Goal: Information Seeking & Learning: Compare options

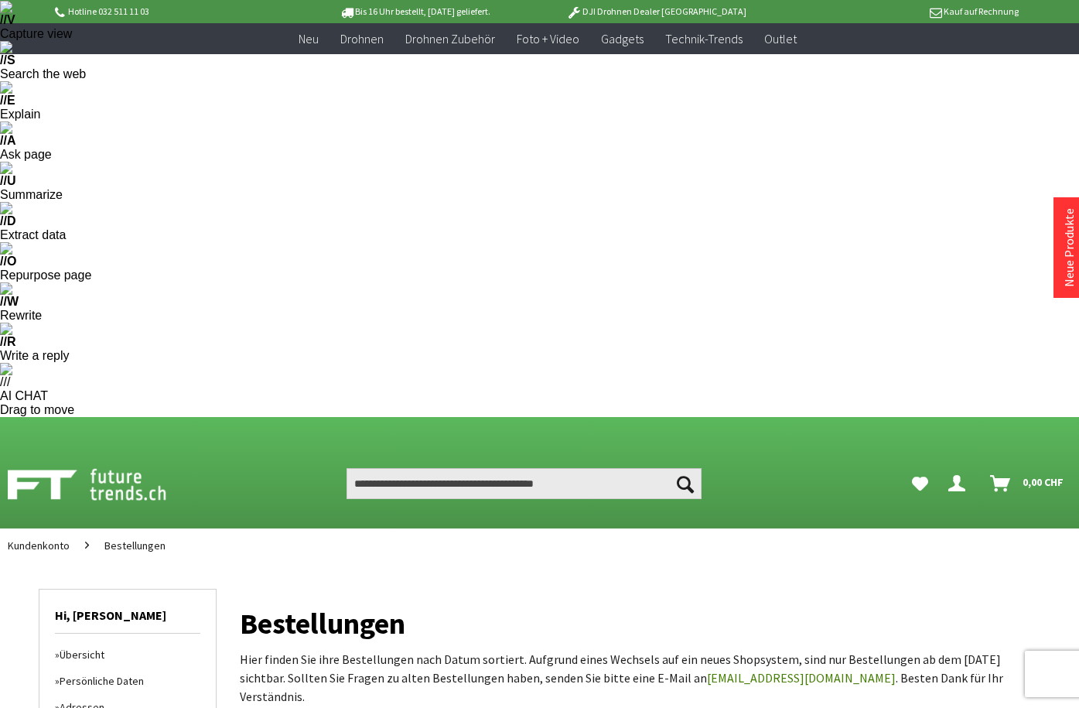
scroll to position [142, 0]
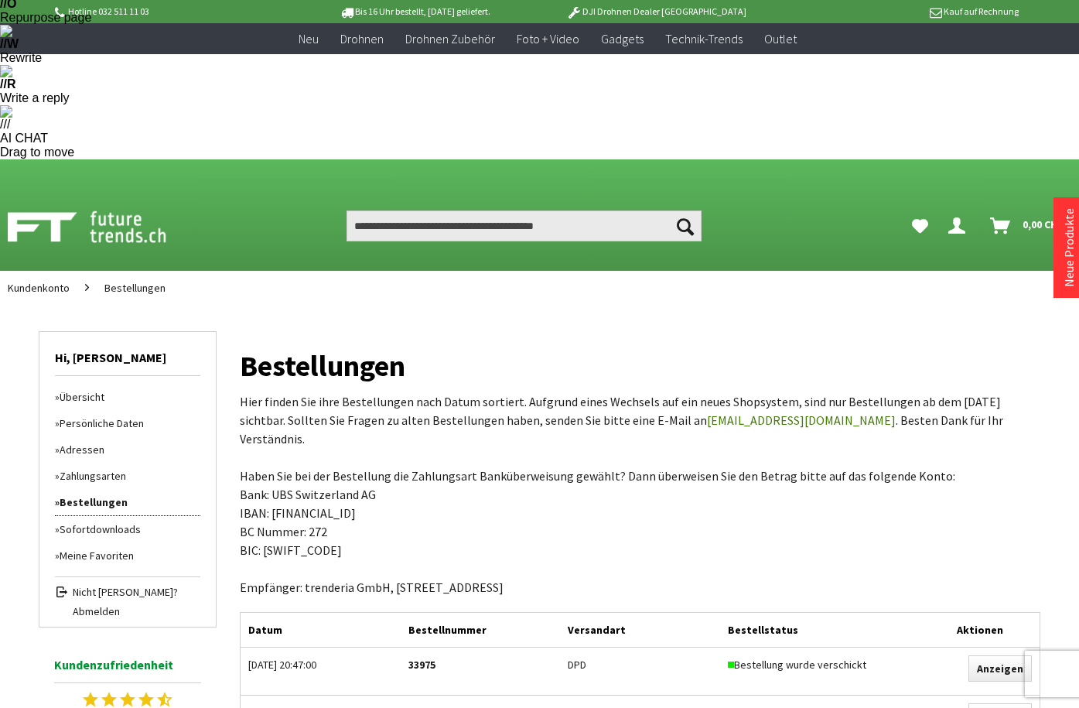
scroll to position [434, 0]
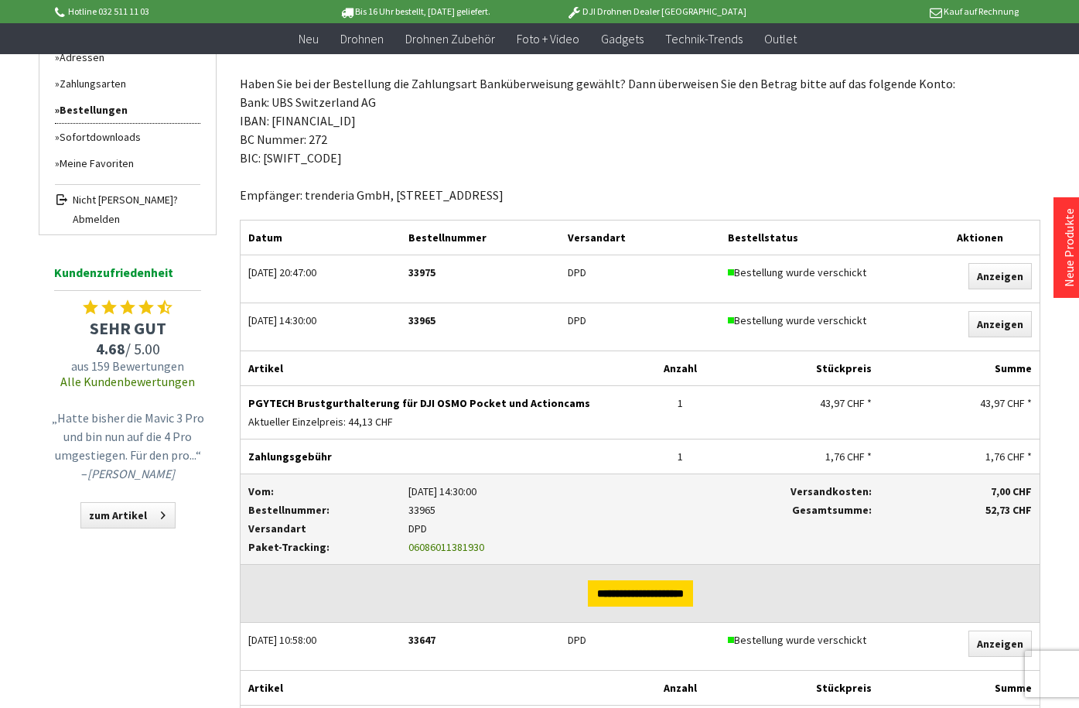
scroll to position [742, 0]
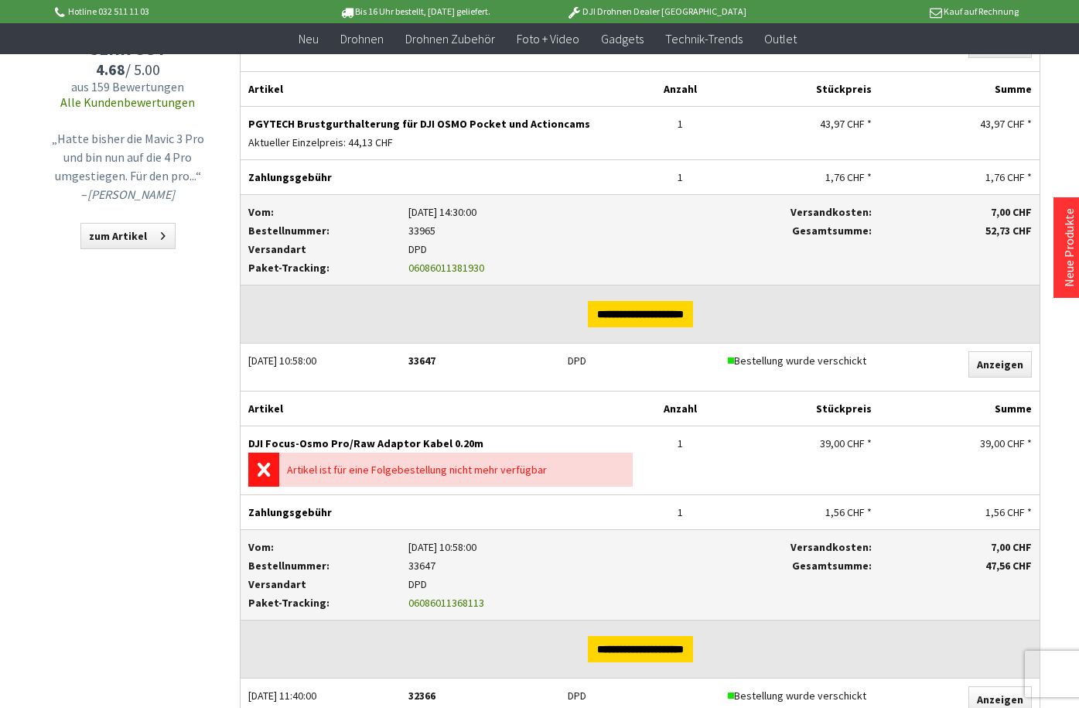
scroll to position [1034, 0]
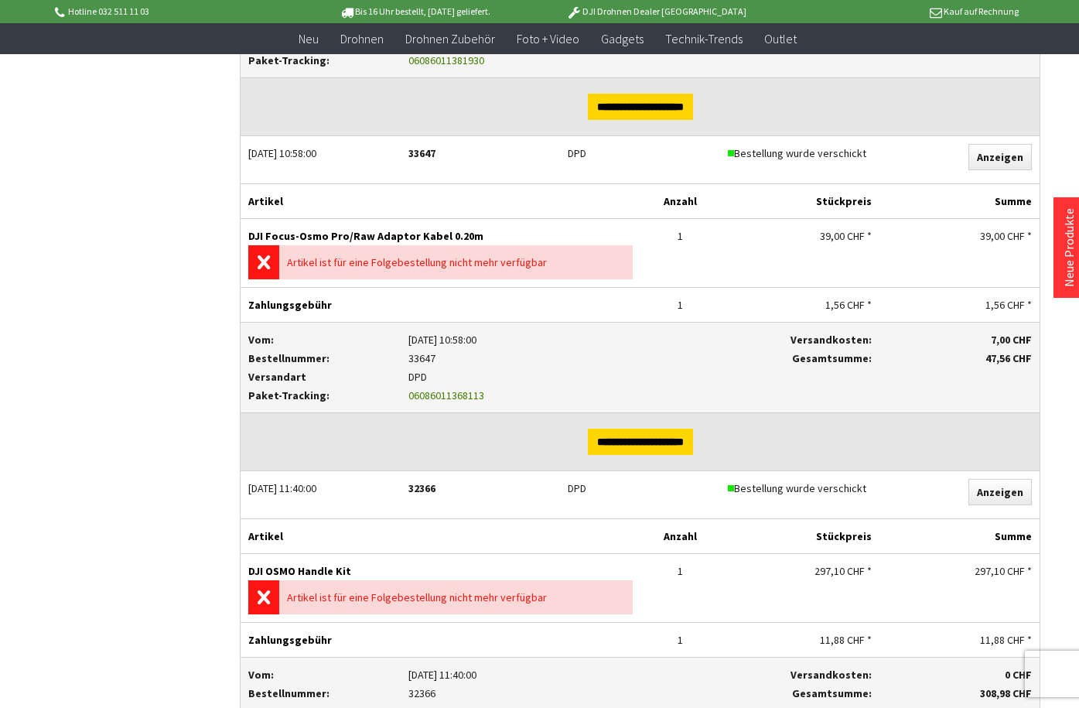
scroll to position [1316, 0]
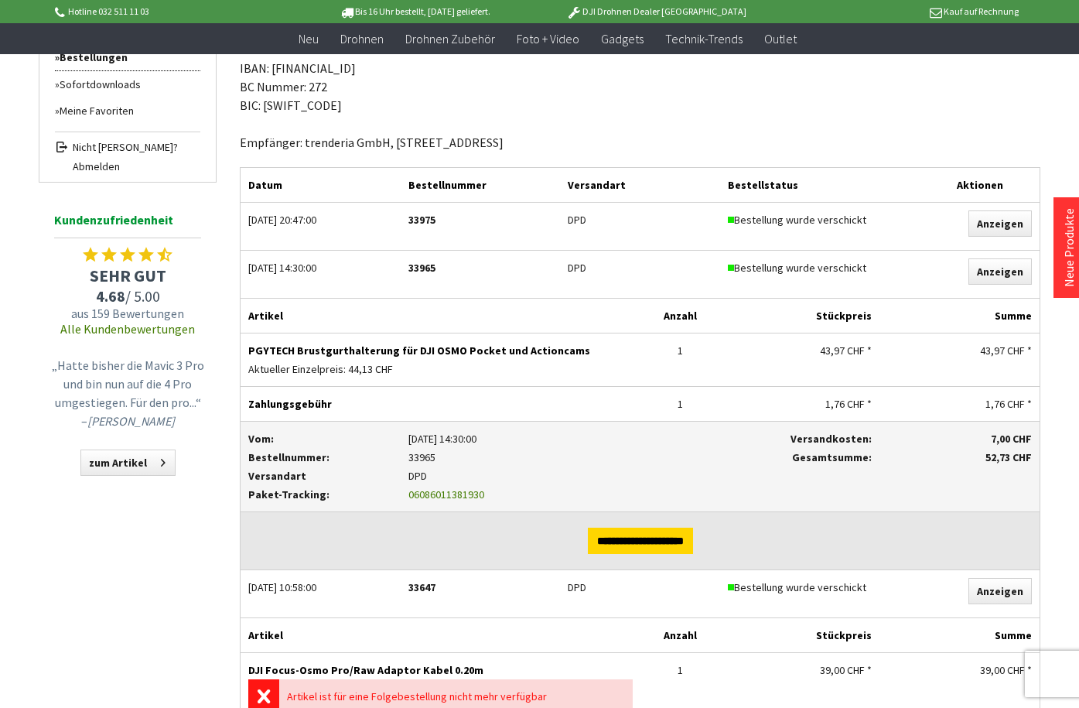
scroll to position [796, 0]
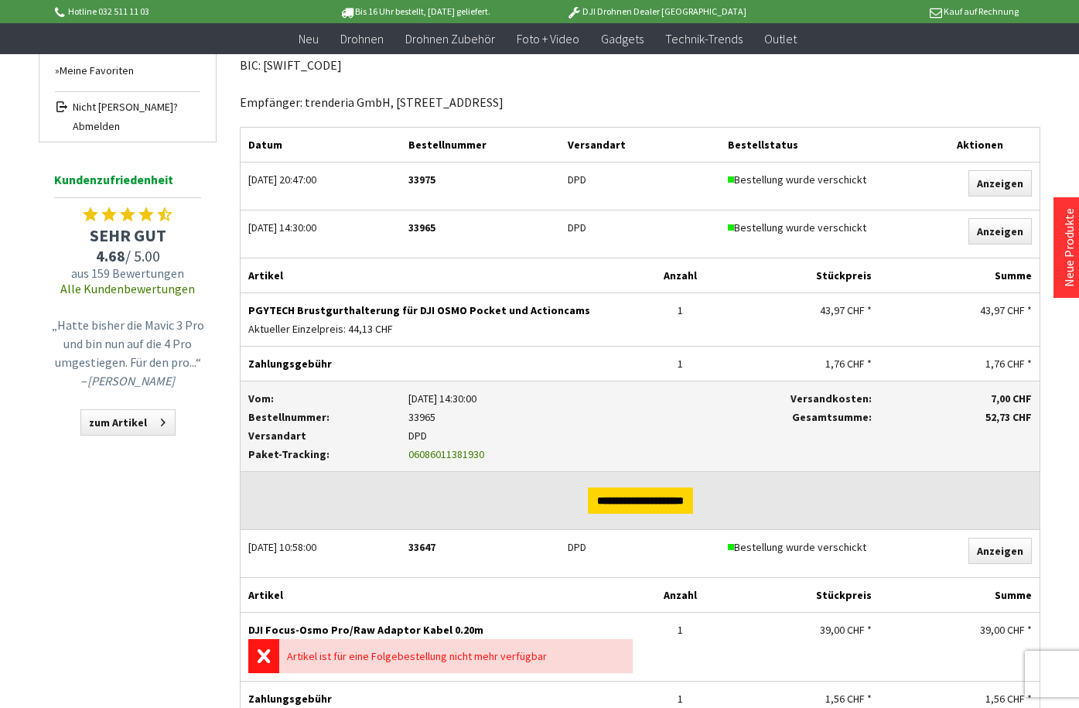
drag, startPoint x: 353, startPoint y: 477, endPoint x: 241, endPoint y: 477, distance: 112.1
copy p "DJI OSMO Handle Kit"
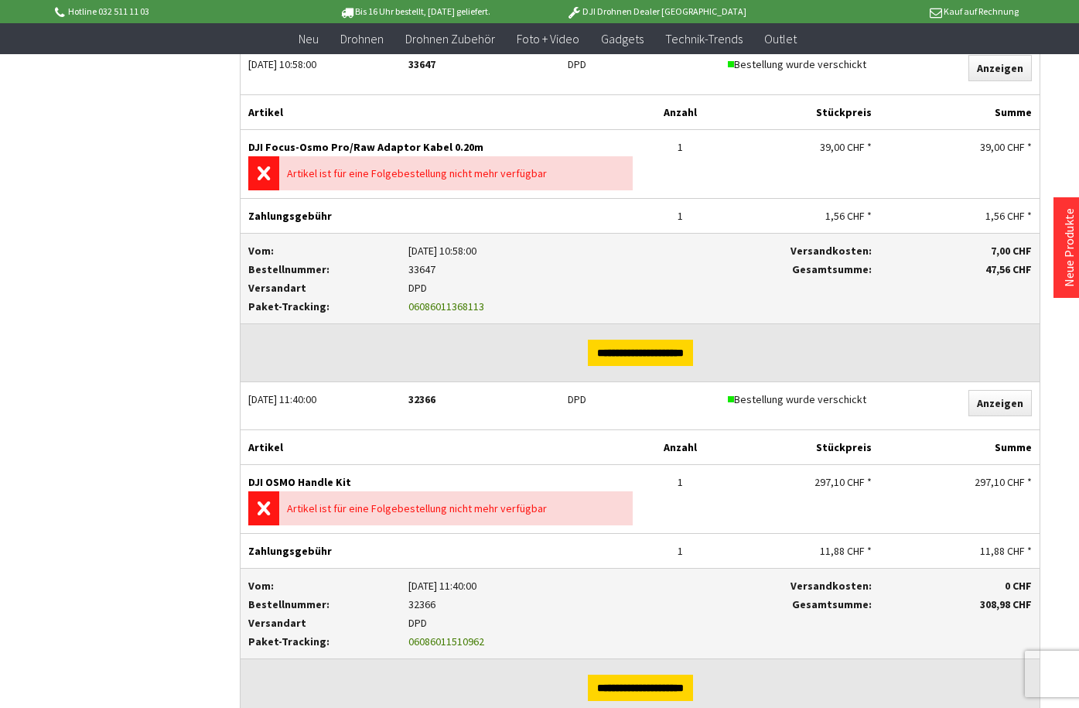
scroll to position [1415, 0]
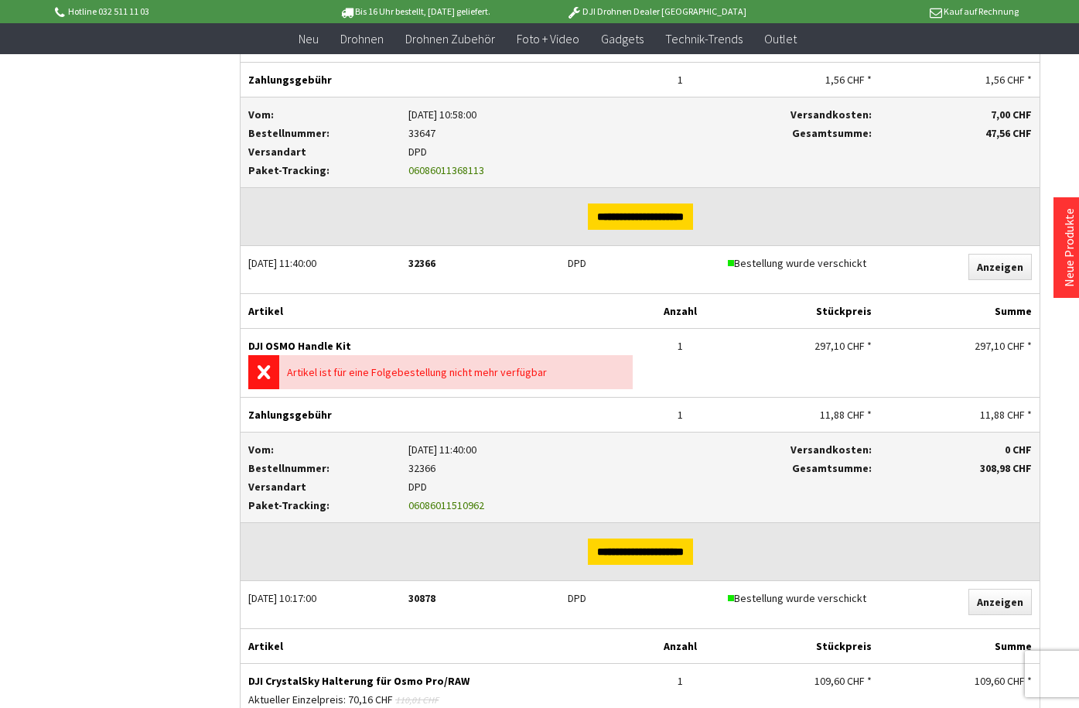
drag, startPoint x: 336, startPoint y: 579, endPoint x: 243, endPoint y: 578, distance: 92.8
copy p "DJI CrystalSky 5.5"
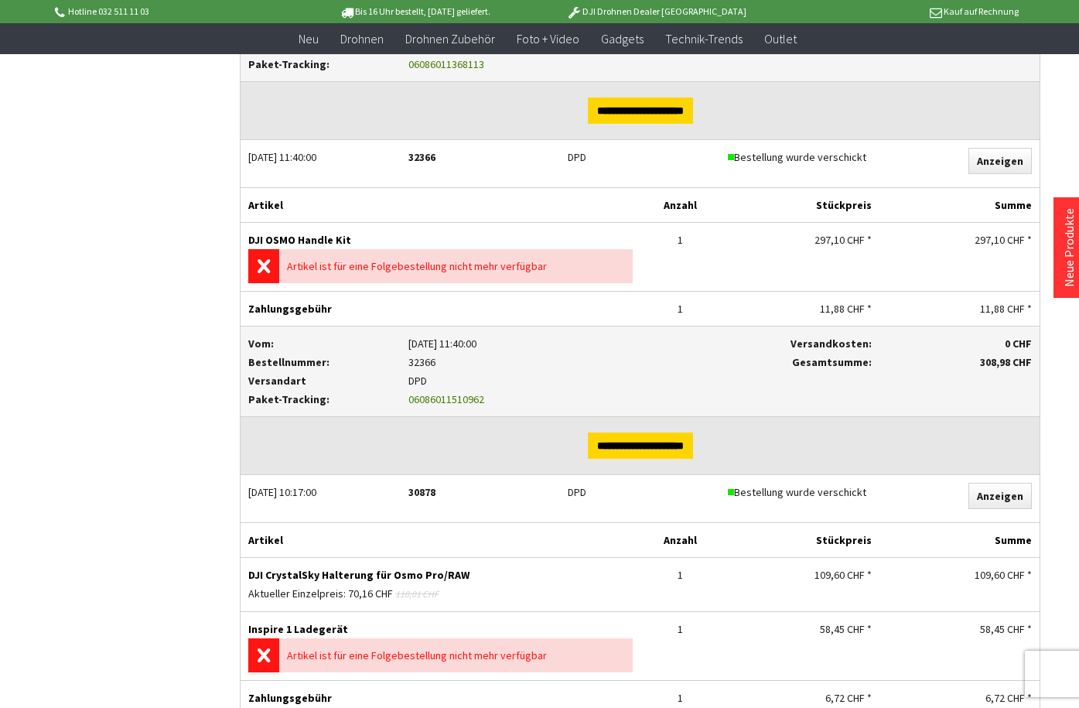
scroll to position [1906, 0]
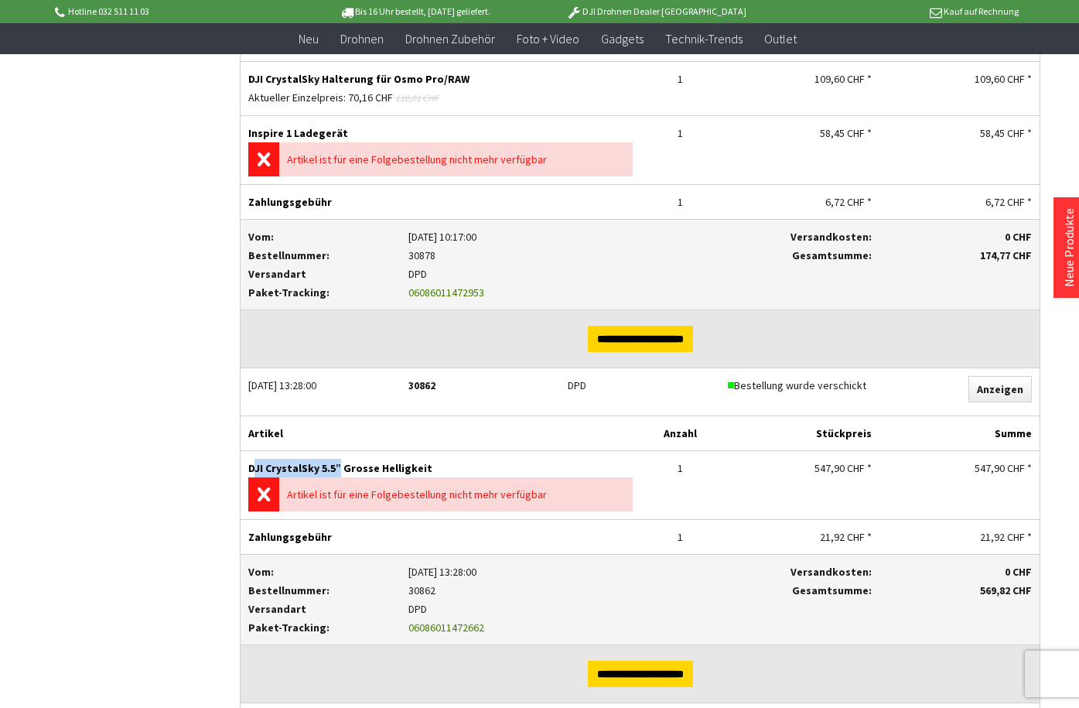
scroll to position [2048, 0]
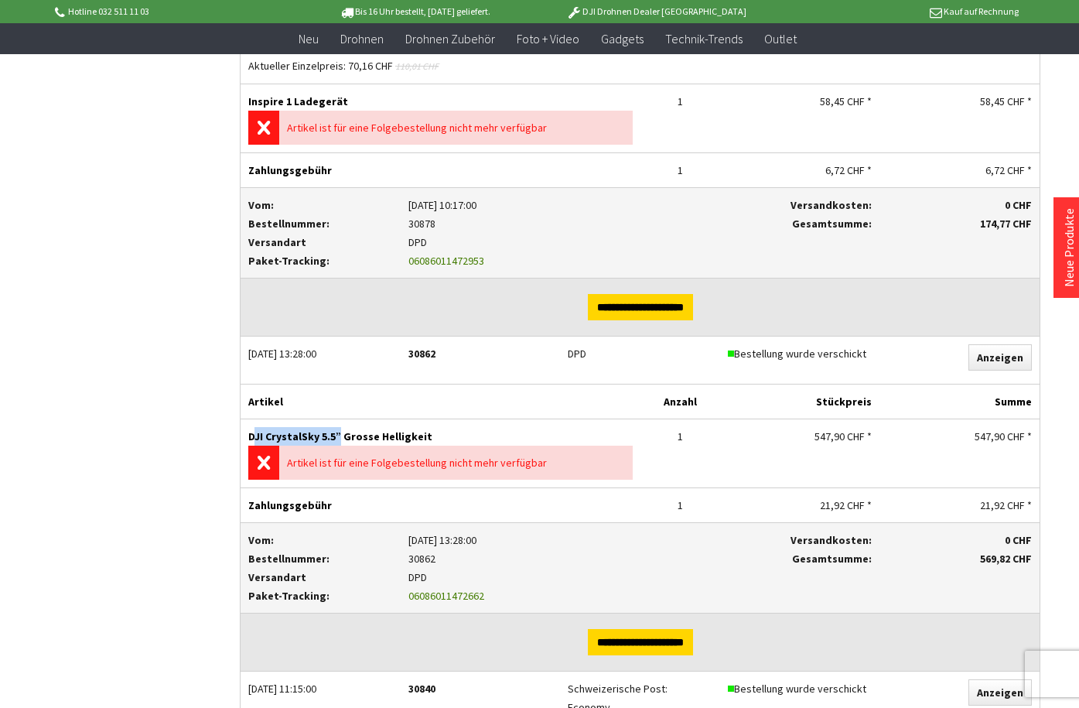
drag, startPoint x: 336, startPoint y: 583, endPoint x: 247, endPoint y: 576, distance: 88.4
copy p "DJI OSMO Z-Achse"
